Goal: Obtain resource: Download file/media

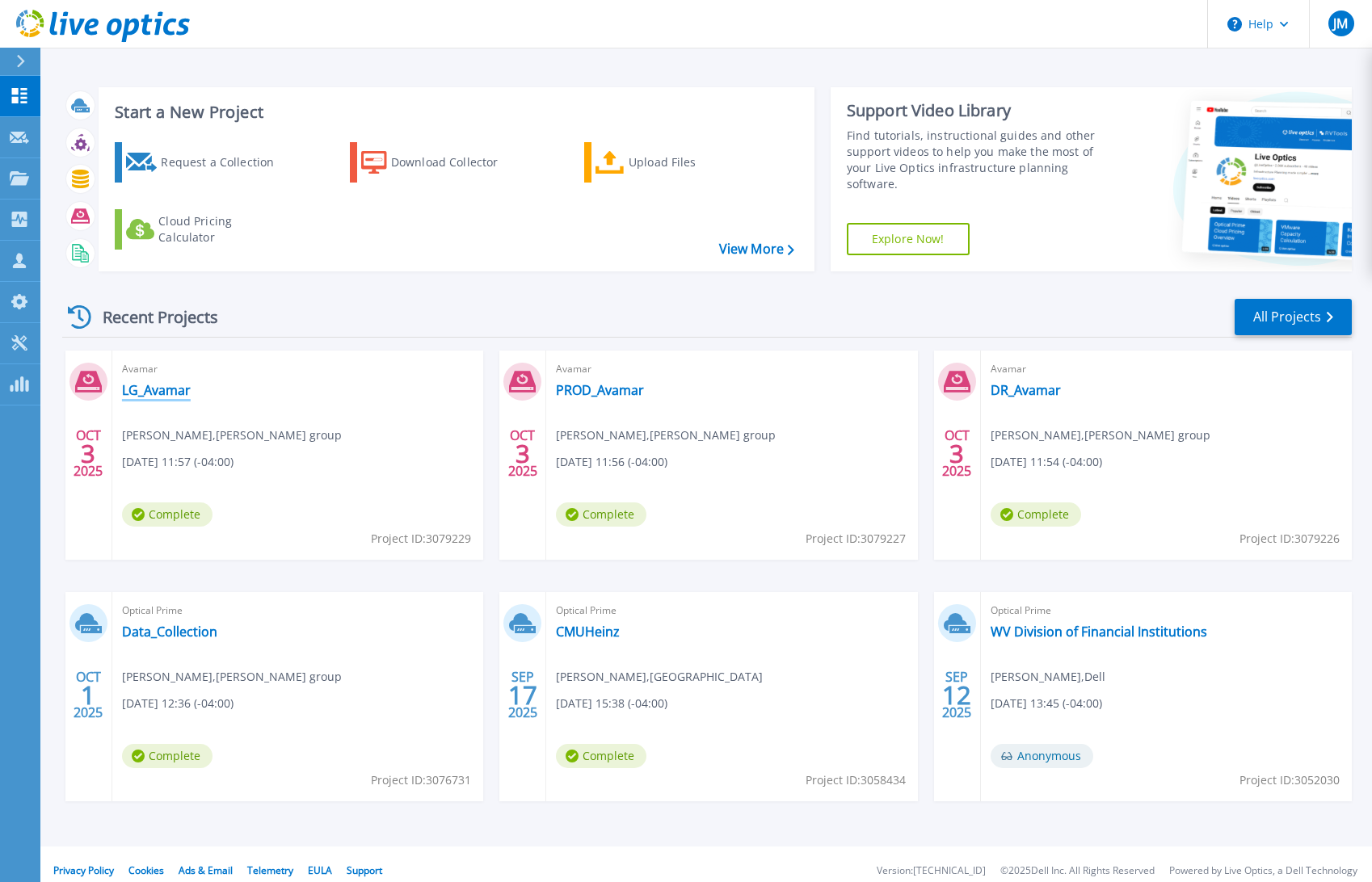
click at [158, 392] on link "LG_Avamar" at bounding box center [156, 390] width 68 height 16
click at [588, 387] on link "PROD_Avamar" at bounding box center [599, 390] width 88 height 16
click at [1040, 386] on link "DR_Avamar" at bounding box center [1025, 390] width 70 height 16
click at [152, 395] on link "LG_Avamar" at bounding box center [156, 390] width 68 height 16
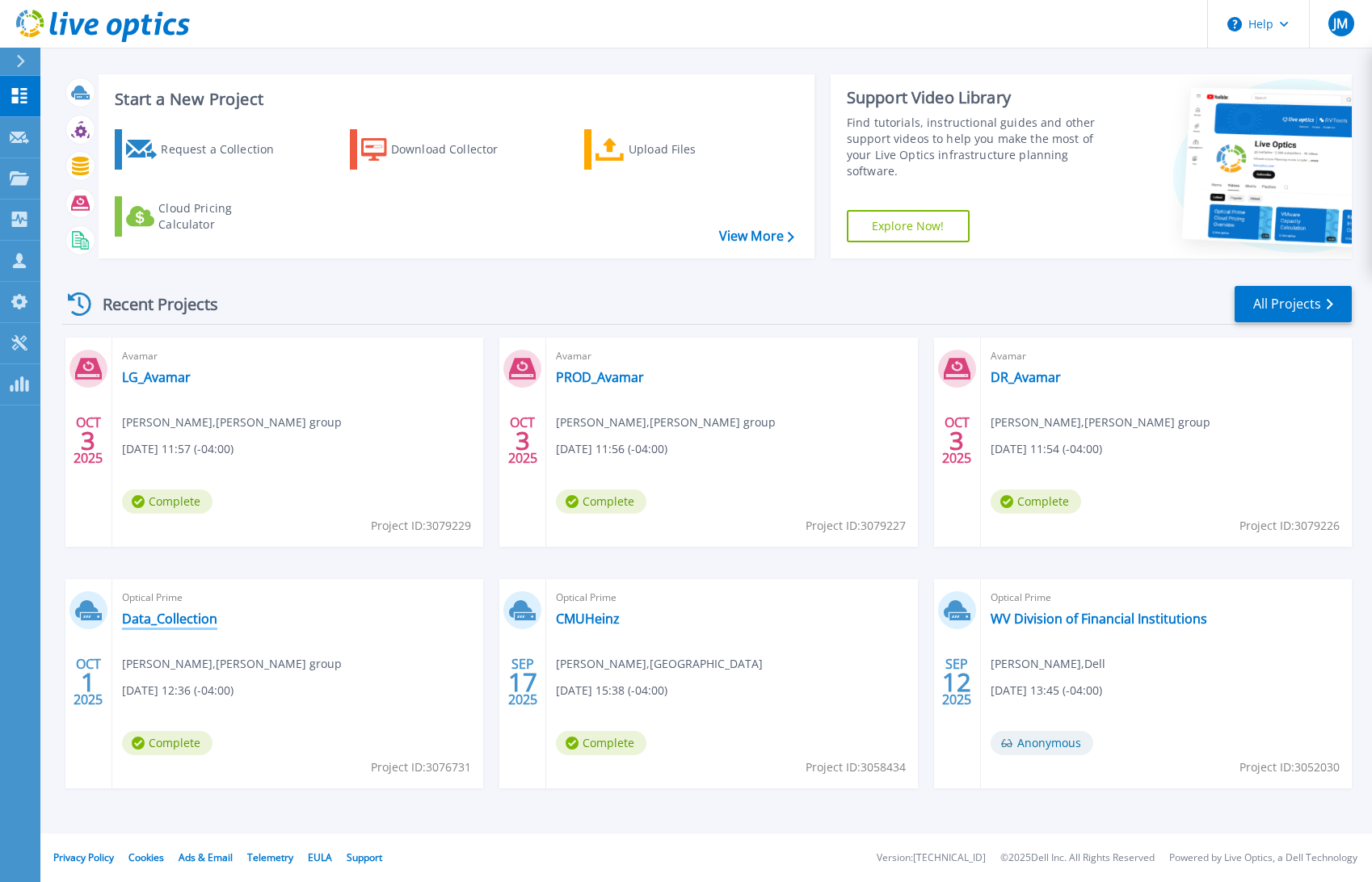
click at [150, 619] on link "Data_Collection" at bounding box center [170, 619] width 96 height 16
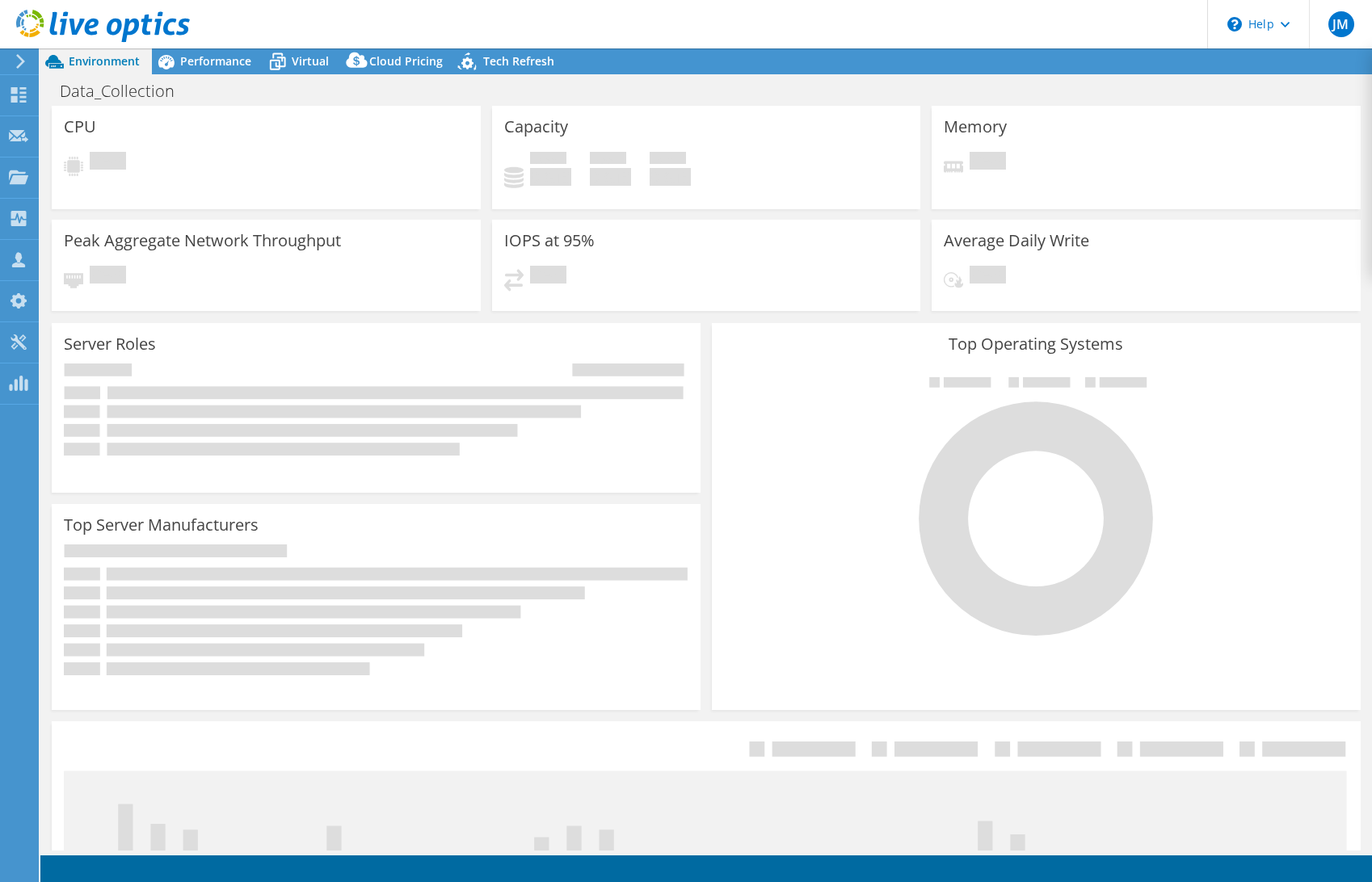
select select "USD"
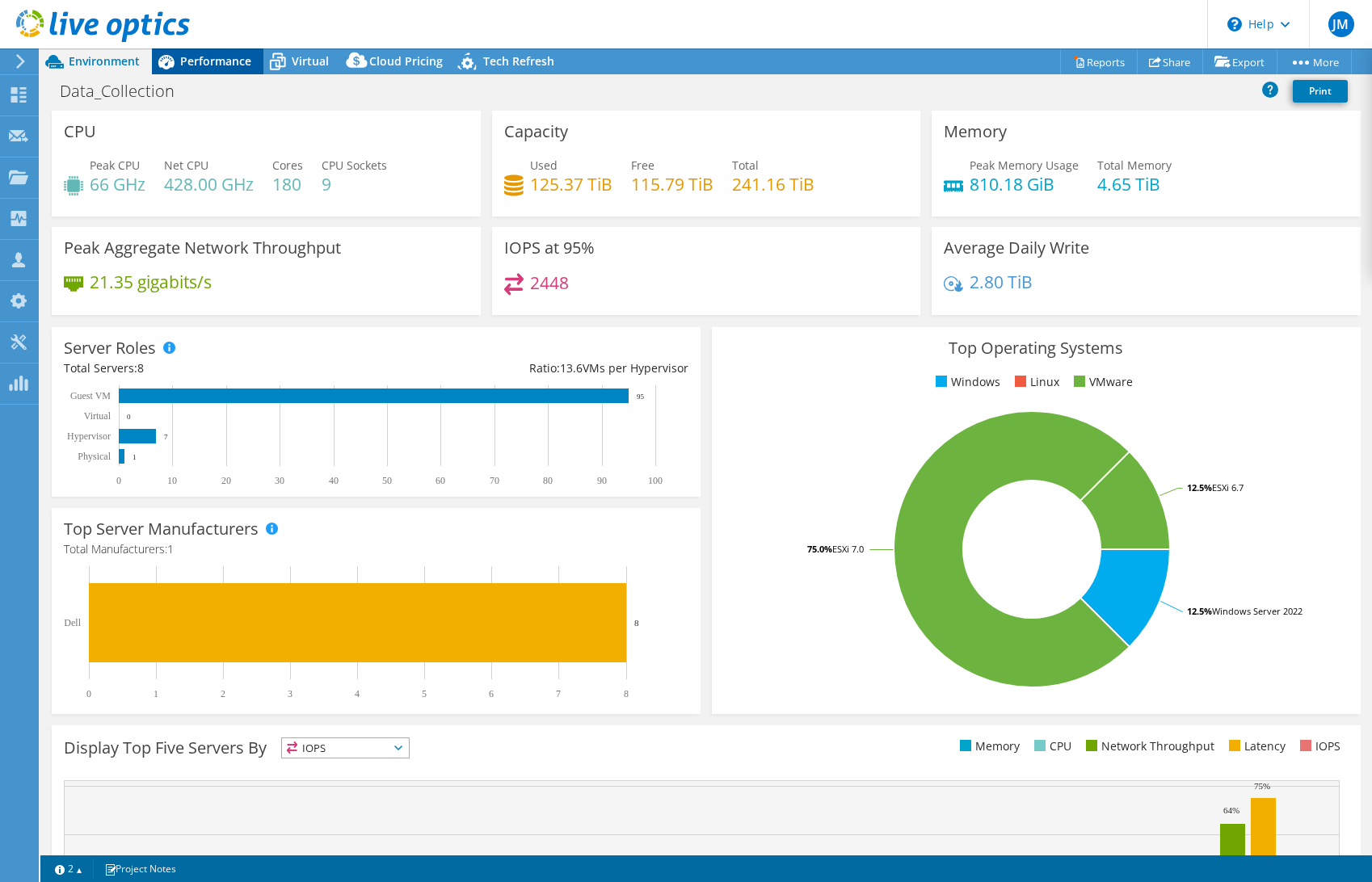
click at [209, 67] on span "Performance" at bounding box center [215, 60] width 71 height 15
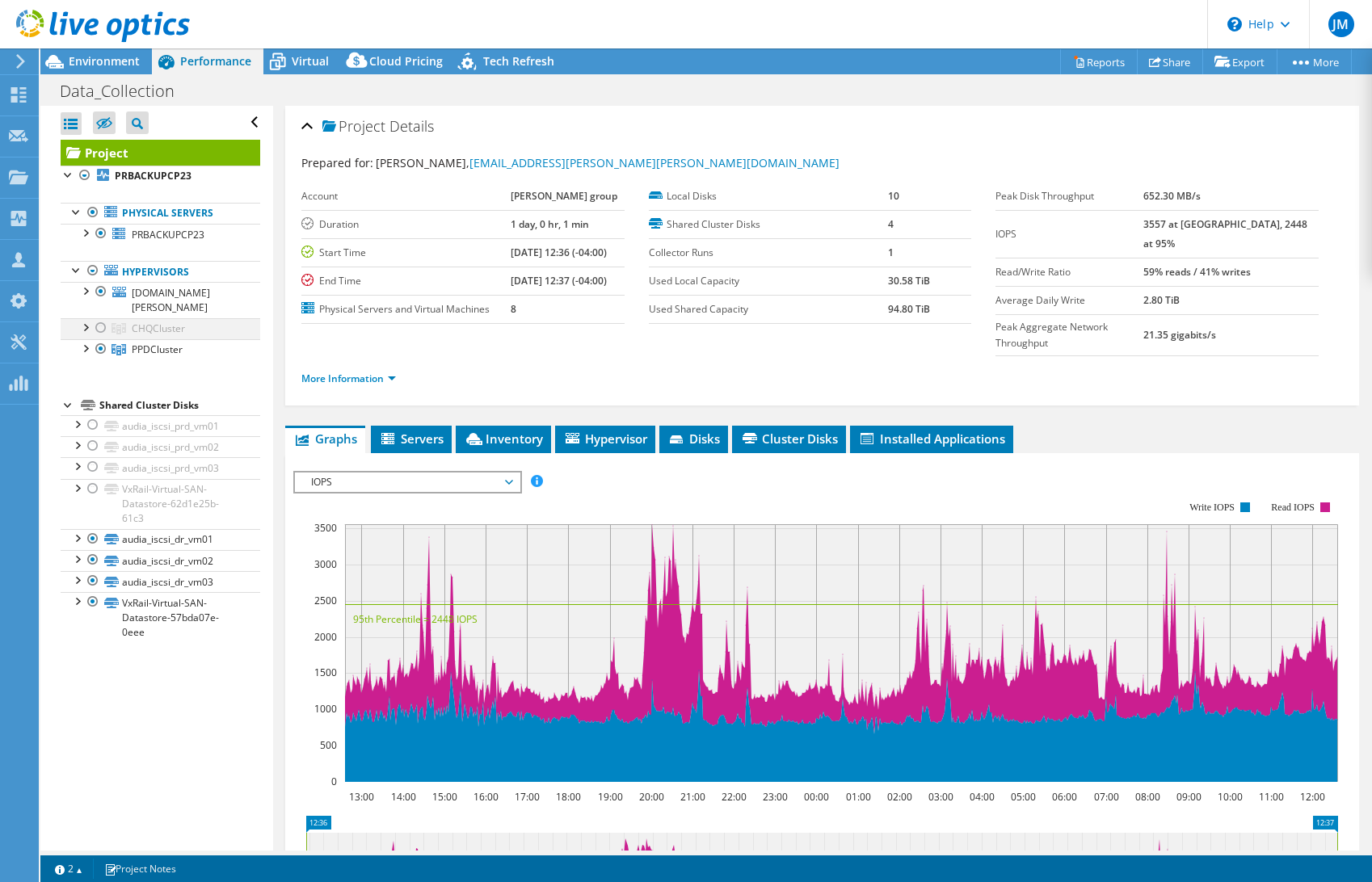
click at [97, 318] on div at bounding box center [101, 328] width 16 height 20
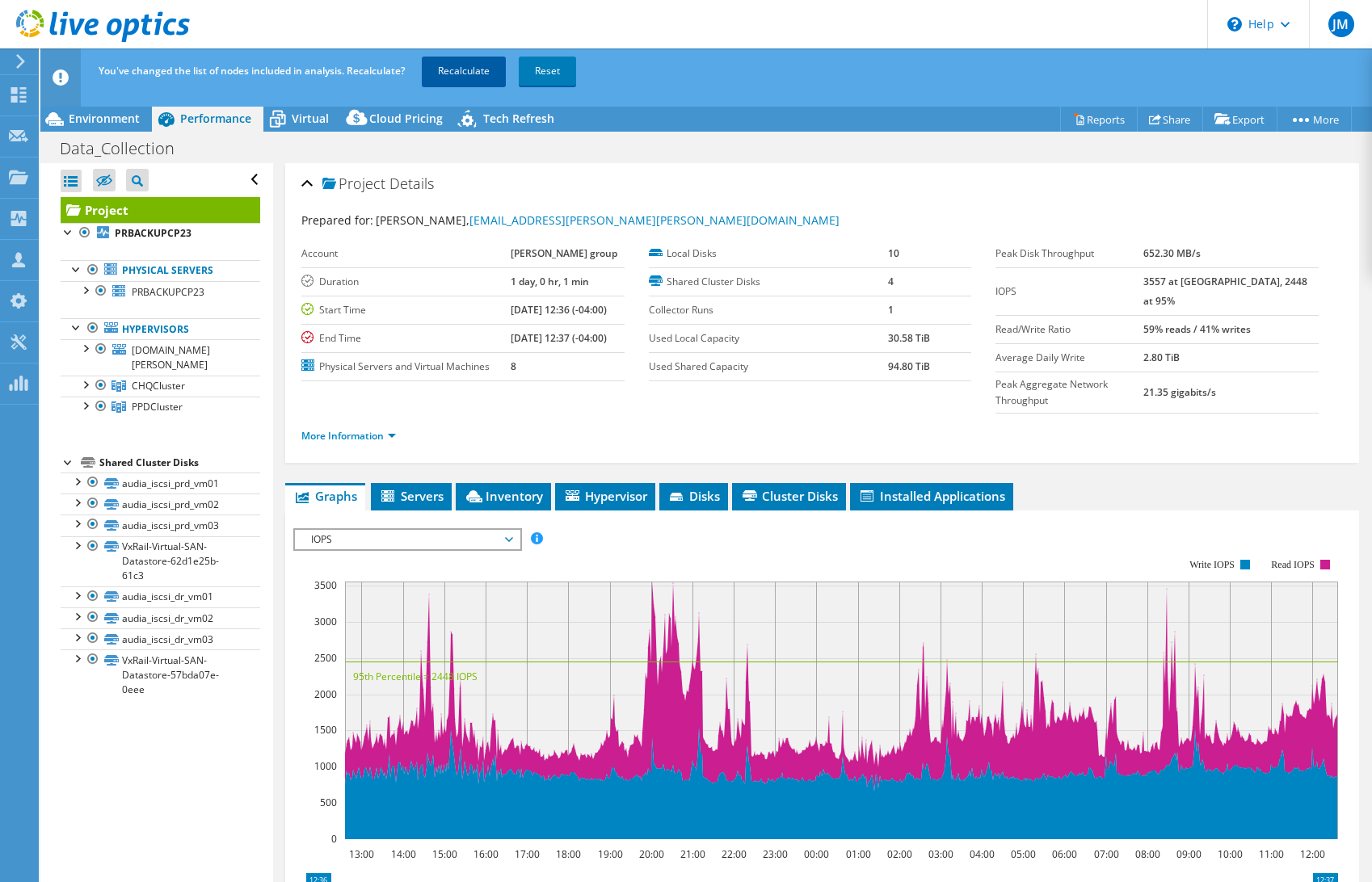
click at [463, 73] on link "Recalculate" at bounding box center [464, 71] width 84 height 29
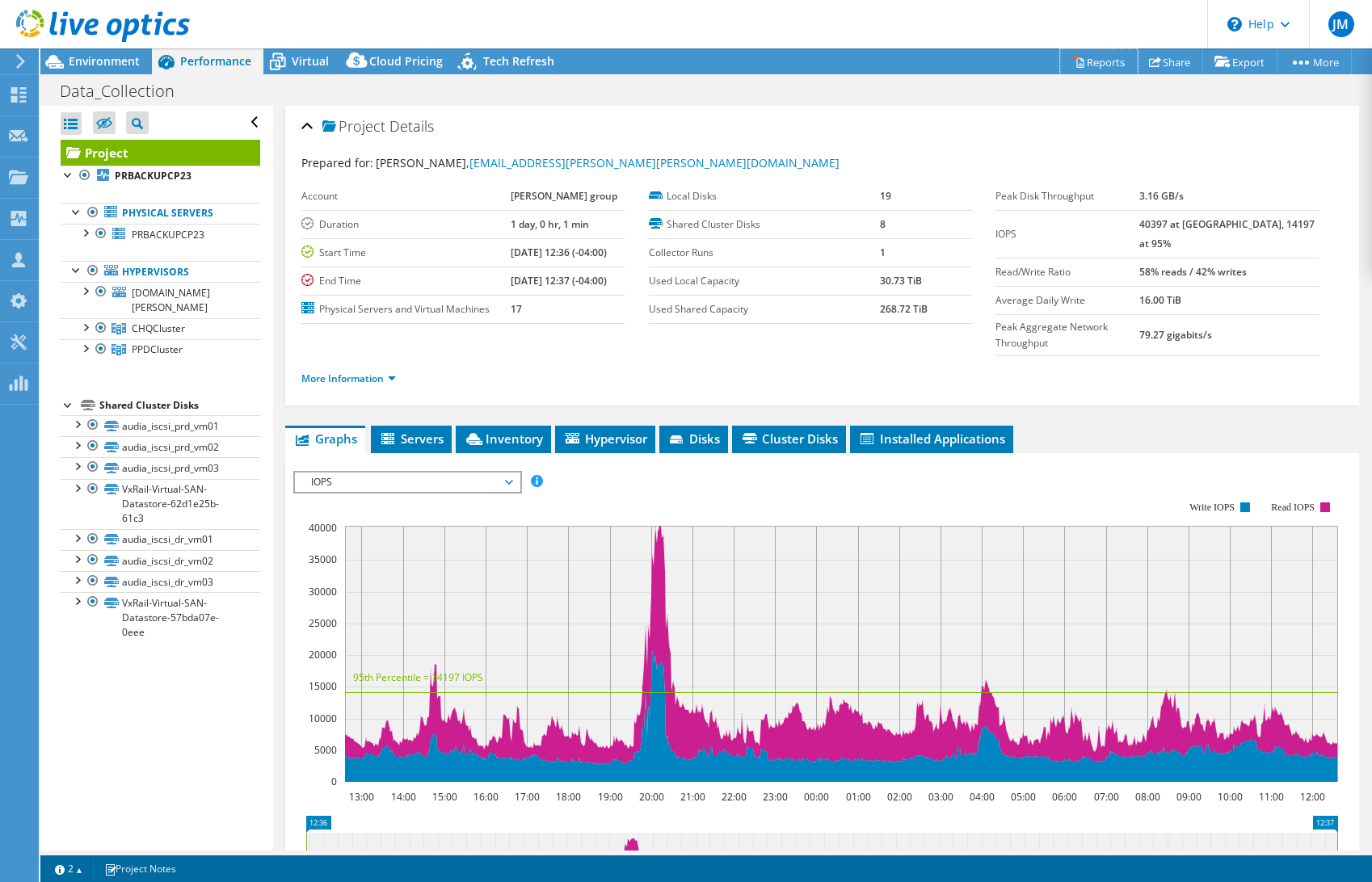
click at [1083, 61] on link "Reports" at bounding box center [1098, 62] width 77 height 25
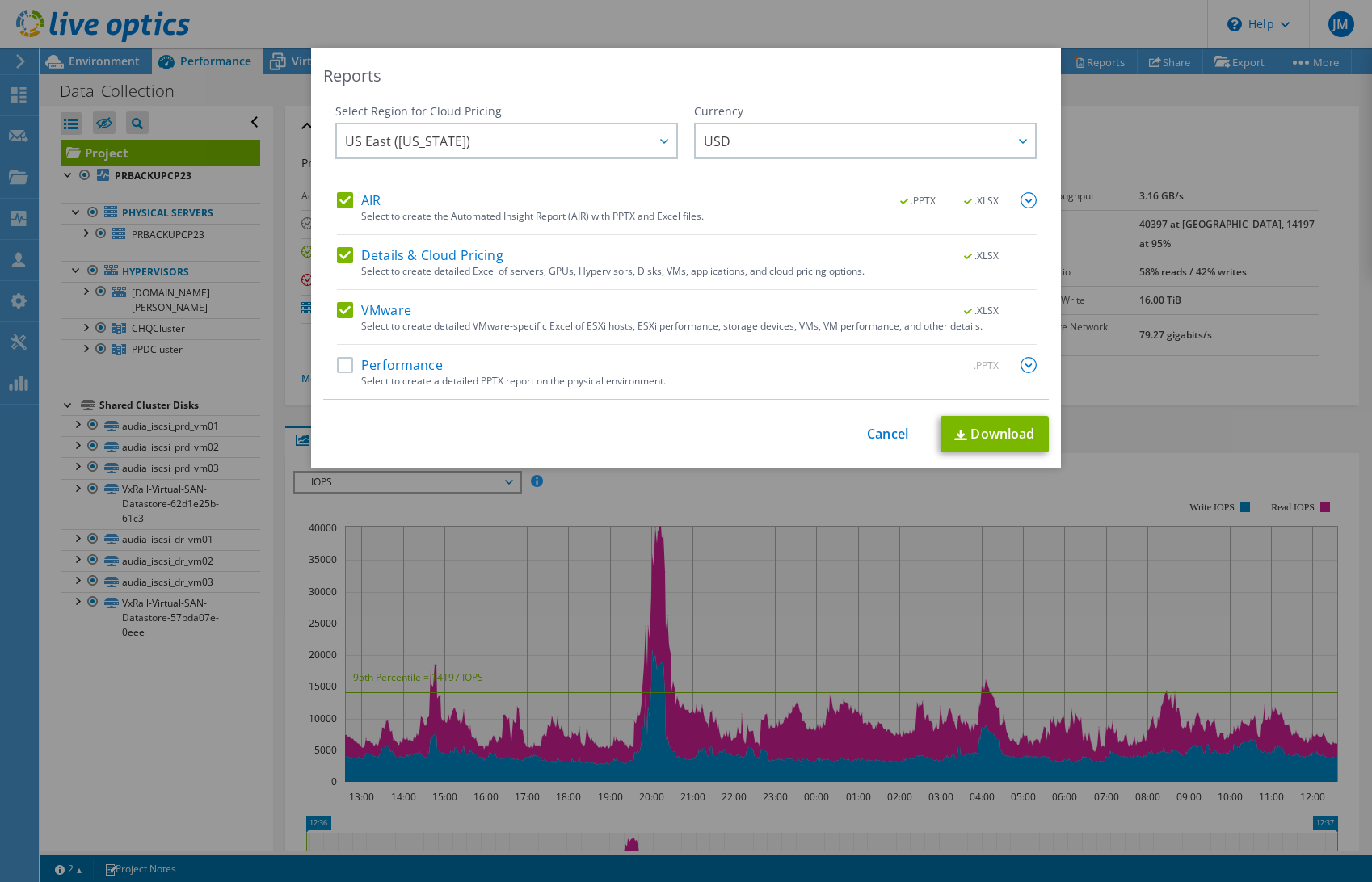
click at [348, 365] on label "Performance" at bounding box center [389, 365] width 105 height 16
click at [0, 0] on input "Performance" at bounding box center [0, 0] width 0 height 0
click at [1012, 435] on link "Download" at bounding box center [994, 433] width 108 height 36
click at [890, 434] on link "Cancel" at bounding box center [887, 433] width 41 height 15
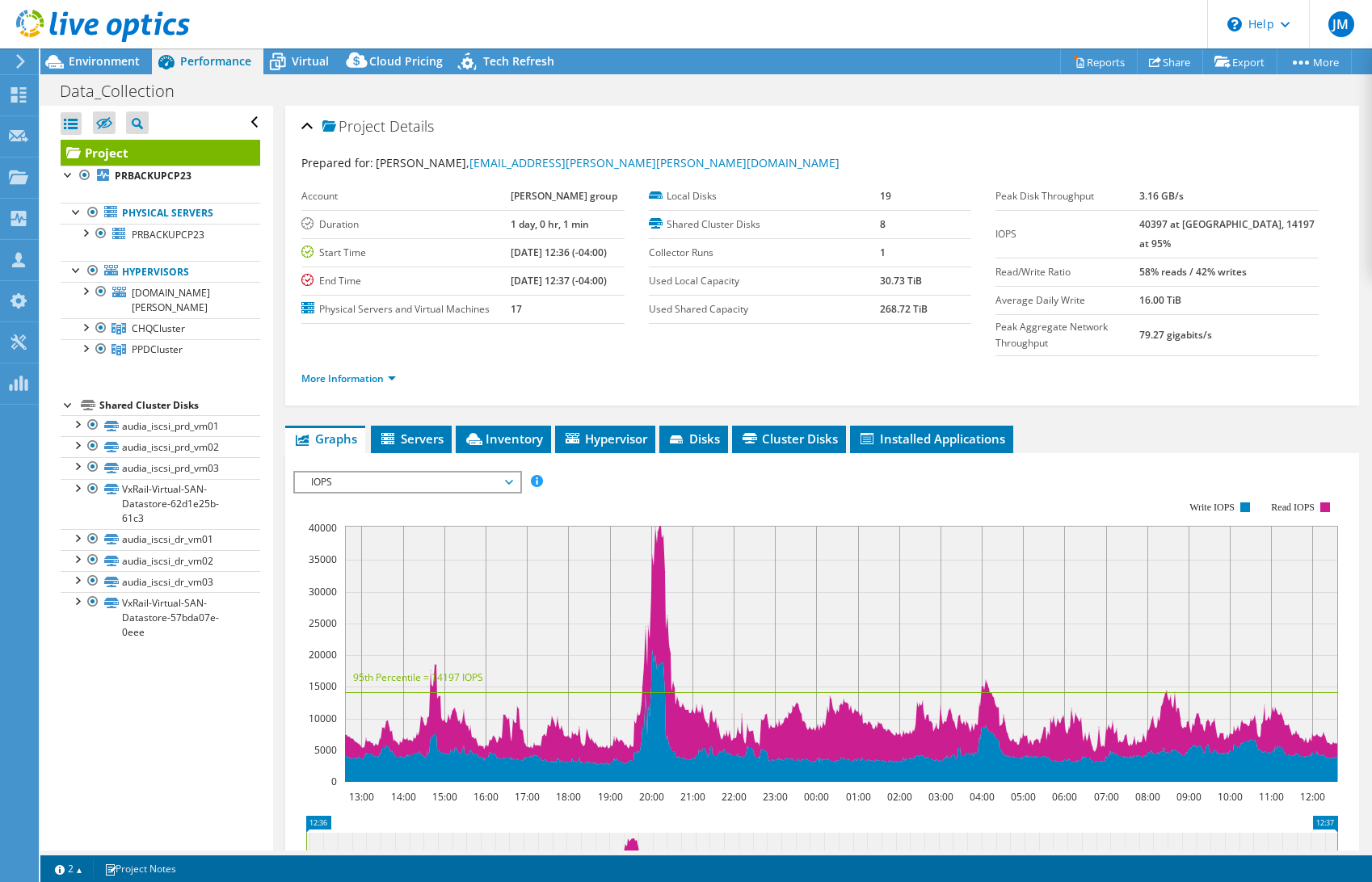
click at [70, 27] on use at bounding box center [103, 26] width 174 height 32
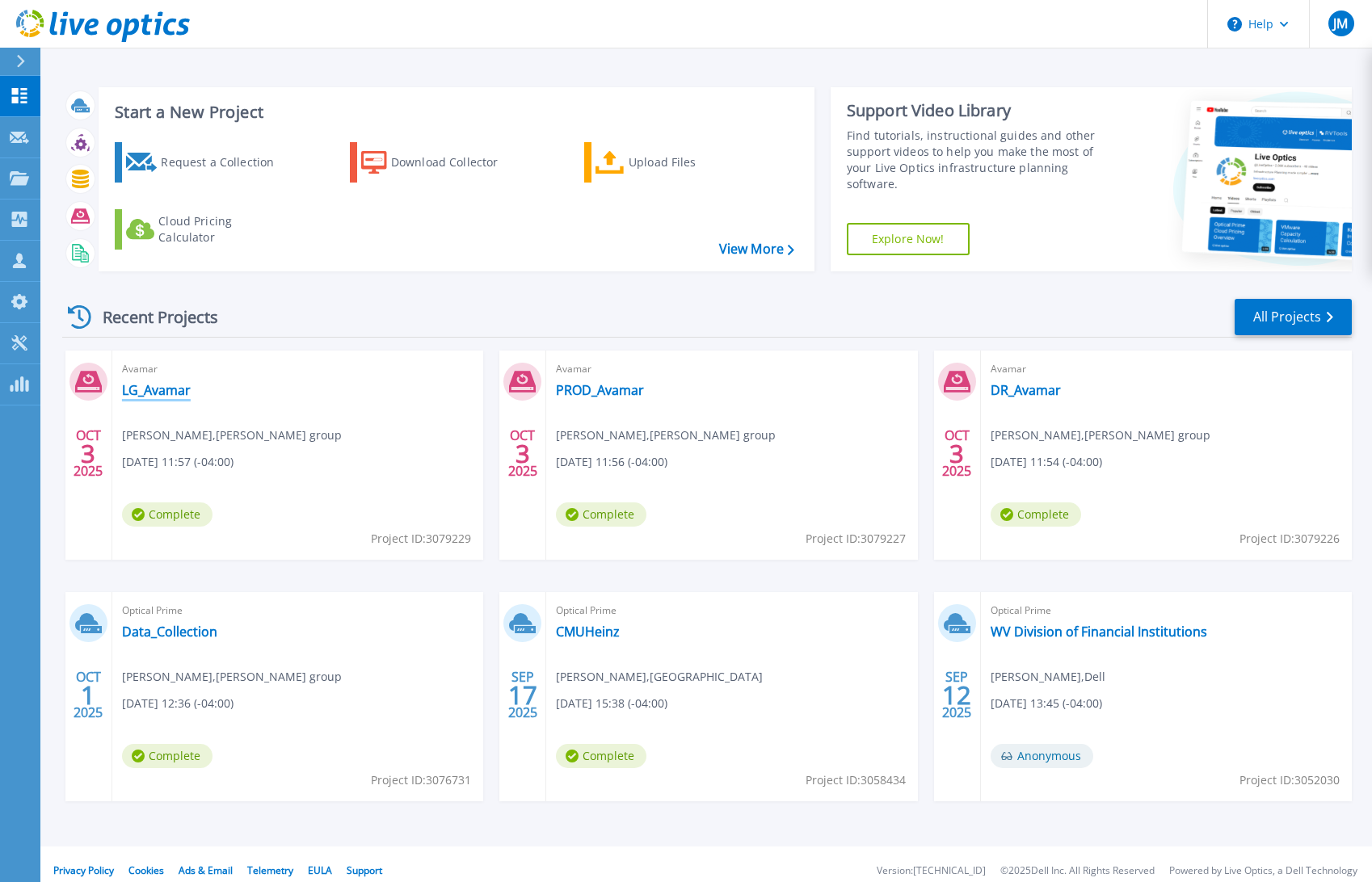
click at [142, 389] on link "LG_Avamar" at bounding box center [156, 390] width 68 height 16
click at [596, 393] on link "PROD_Avamar" at bounding box center [599, 390] width 88 height 16
click at [140, 393] on link "LG_Avamar" at bounding box center [156, 390] width 68 height 16
click at [1026, 394] on link "DR_Avamar" at bounding box center [1025, 390] width 70 height 16
click at [596, 386] on link "PROD_Avamar" at bounding box center [599, 390] width 88 height 16
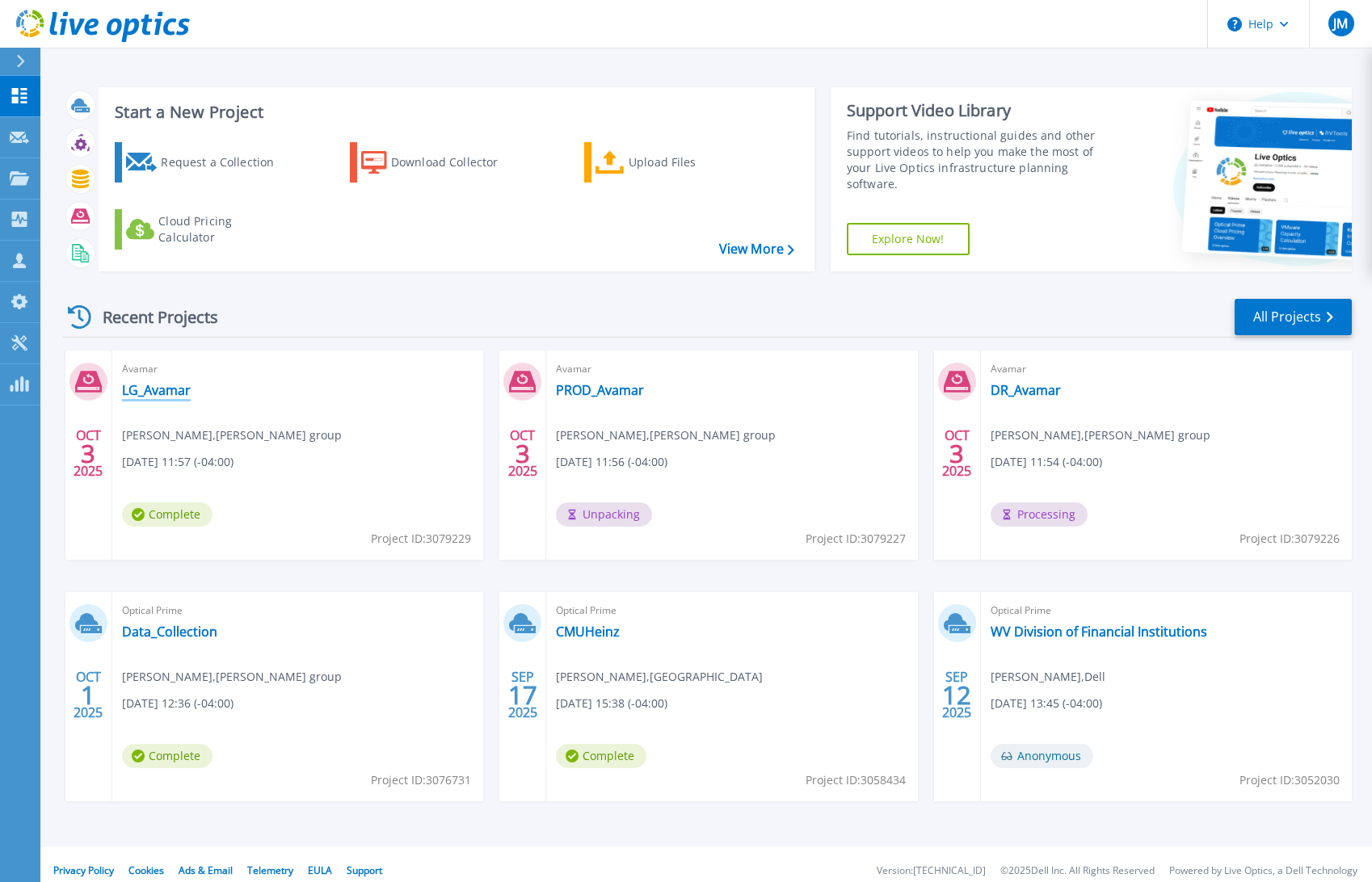
drag, startPoint x: 158, startPoint y: 391, endPoint x: 169, endPoint y: 395, distance: 11.7
click at [158, 391] on link "LG_Avamar" at bounding box center [156, 390] width 68 height 16
click at [153, 389] on link "LG_Avamar" at bounding box center [156, 390] width 68 height 16
click at [605, 391] on link "PROD_Avamar" at bounding box center [599, 390] width 88 height 16
click at [1030, 392] on link "DR_Avamar" at bounding box center [1025, 390] width 70 height 16
